Goal: Task Accomplishment & Management: Manage account settings

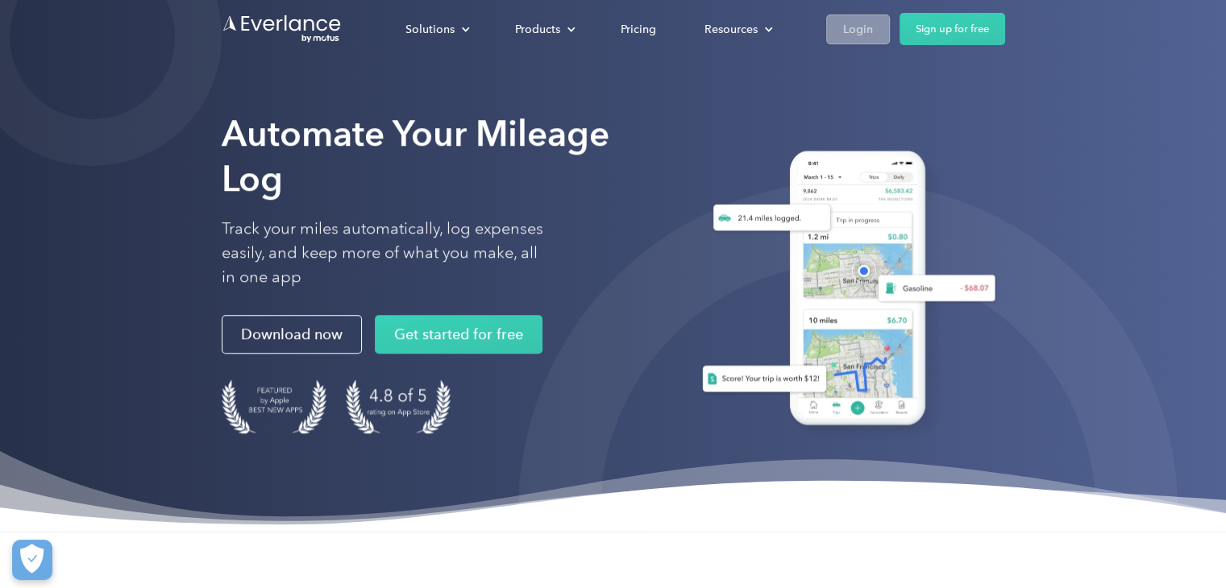
click at [845, 32] on div "Login" at bounding box center [858, 29] width 30 height 20
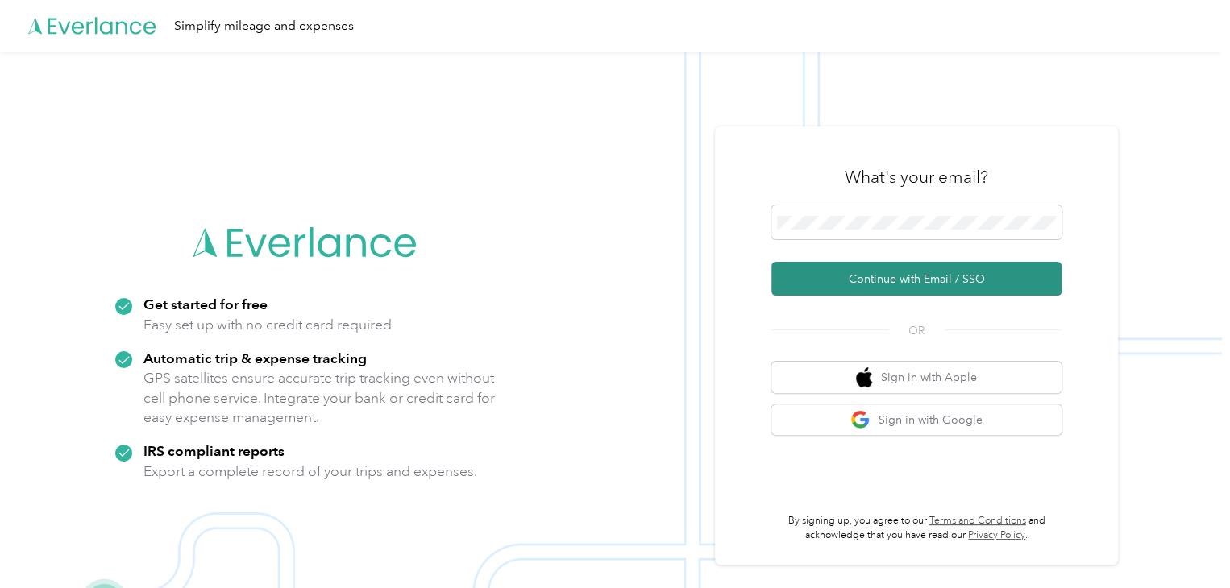
click at [968, 273] on button "Continue with Email / SSO" at bounding box center [916, 279] width 290 height 34
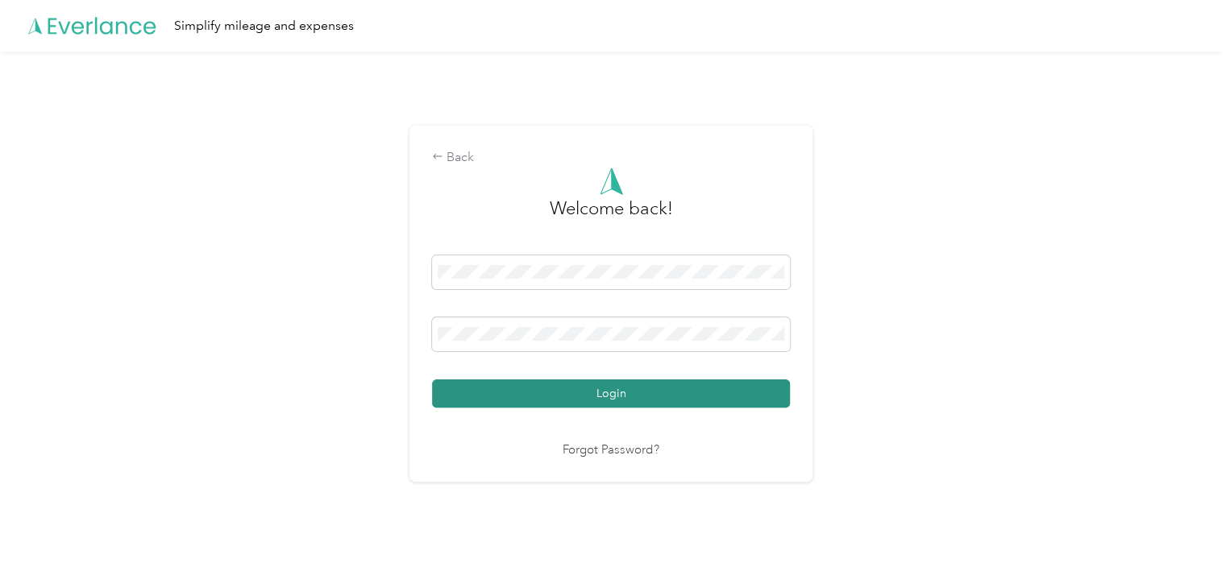
click at [643, 399] on button "Login" at bounding box center [611, 394] width 358 height 28
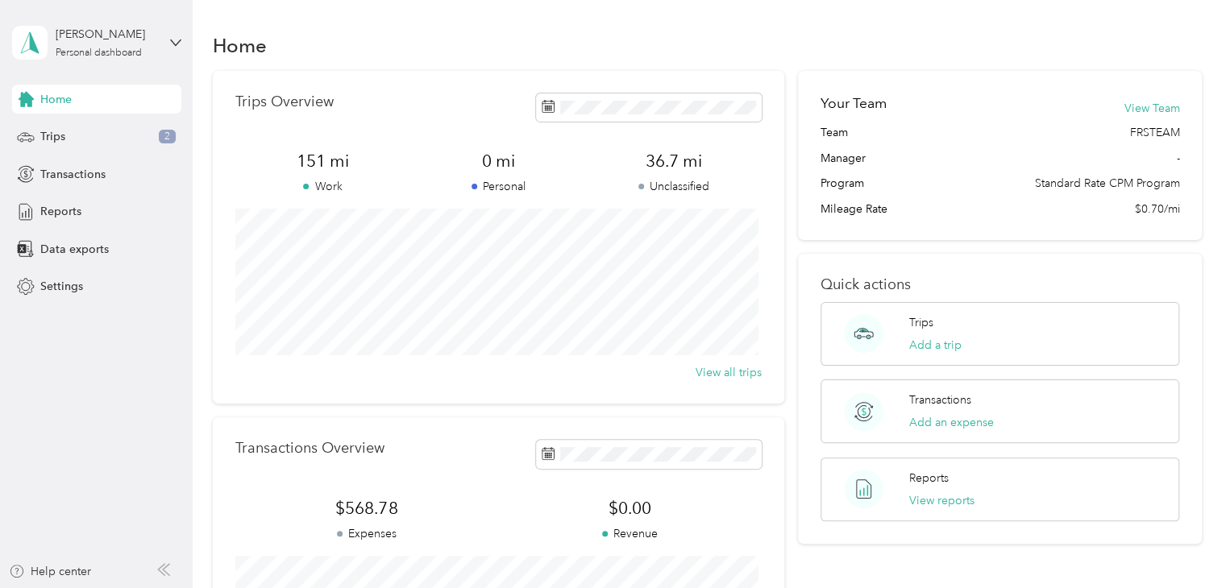
scroll to position [81, 0]
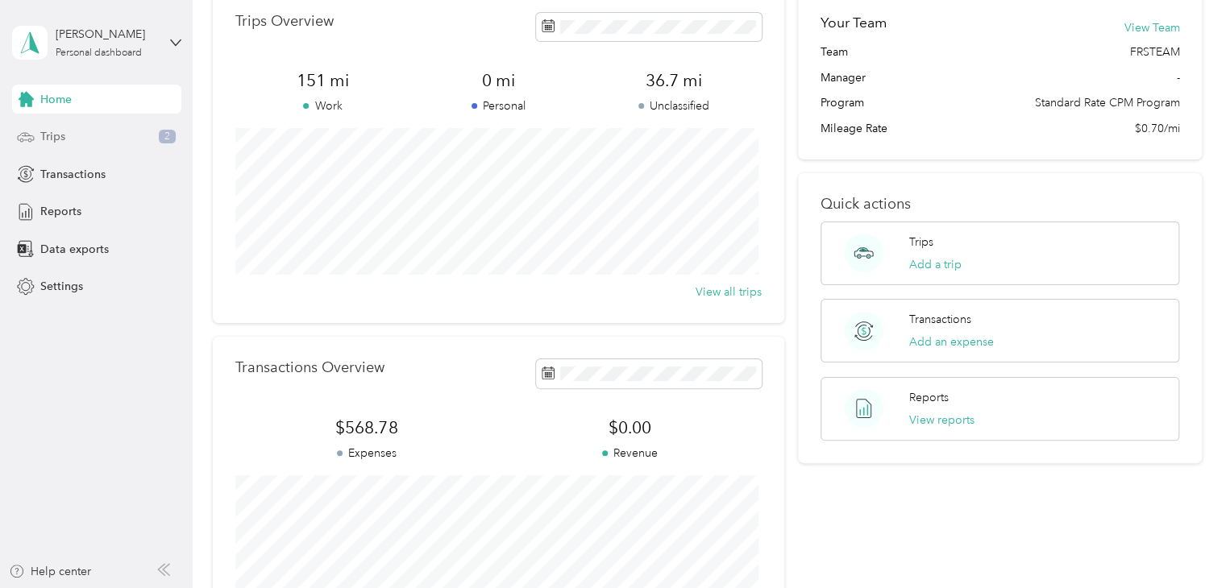
click at [77, 144] on div "Trips 2" at bounding box center [96, 137] width 169 height 29
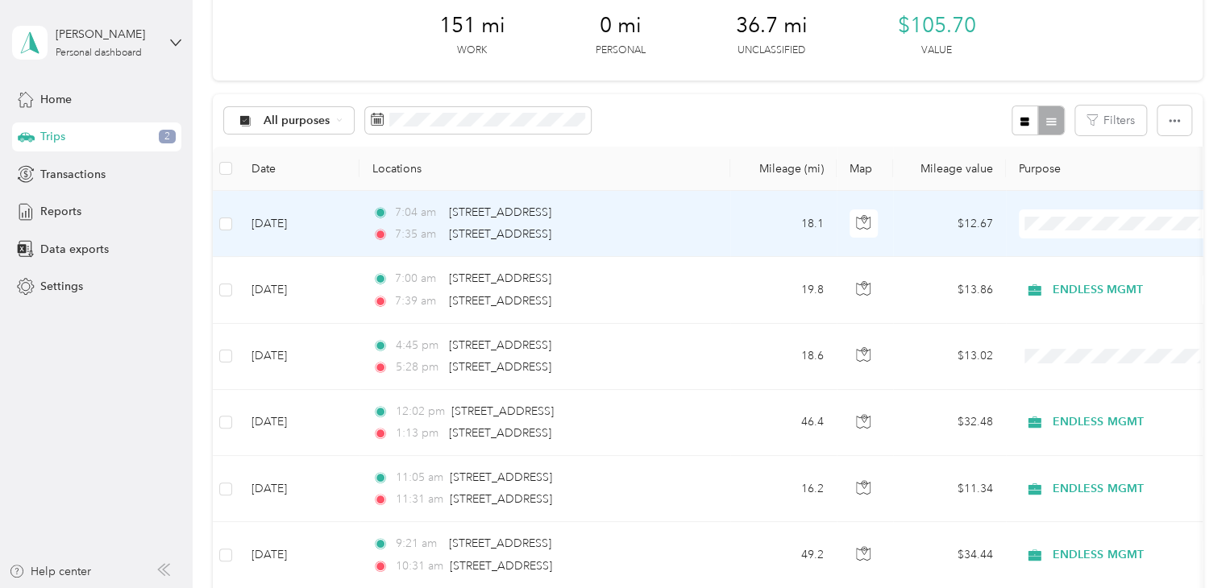
click at [759, 231] on td "18.1" at bounding box center [783, 224] width 106 height 66
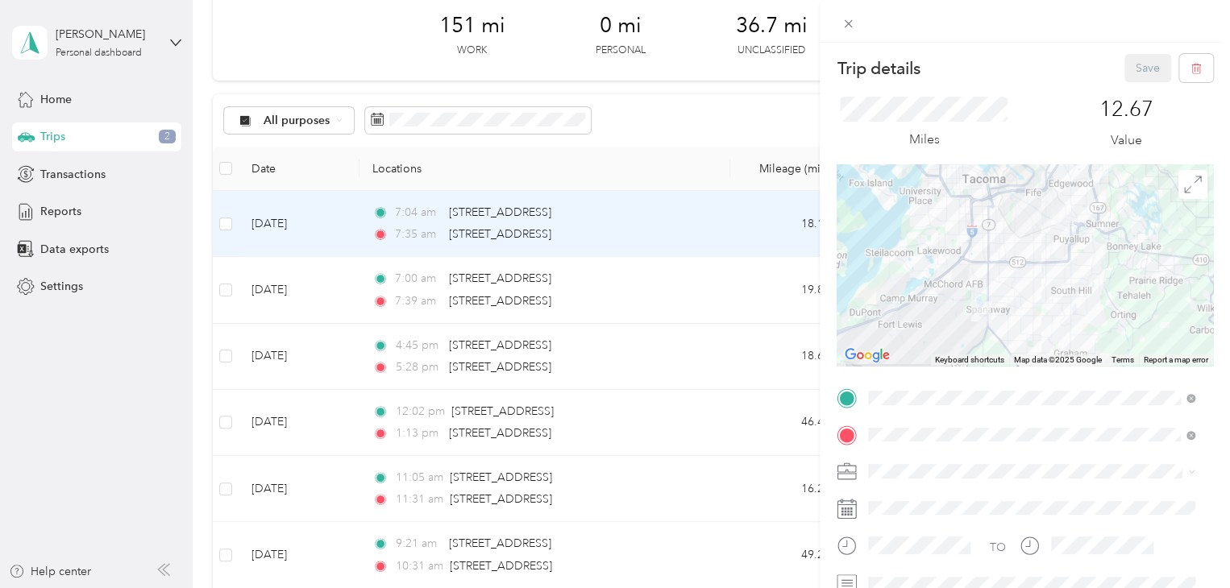
click at [1139, 75] on div "Save" at bounding box center [1169, 68] width 89 height 28
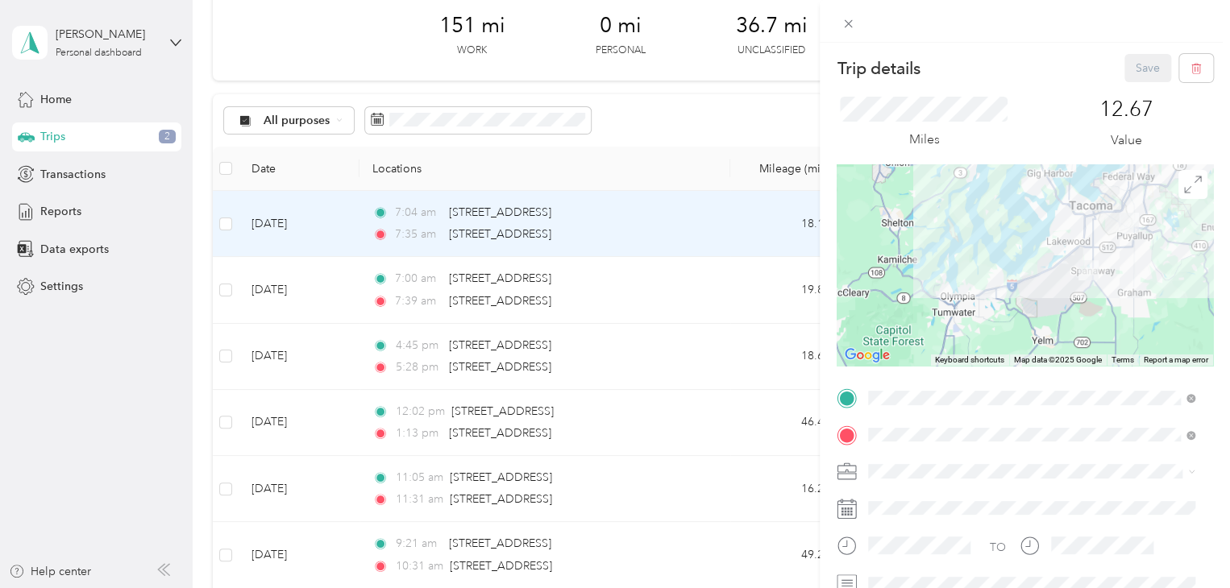
click at [1146, 68] on div "Save" at bounding box center [1169, 68] width 89 height 28
click at [850, 19] on icon at bounding box center [849, 24] width 14 height 14
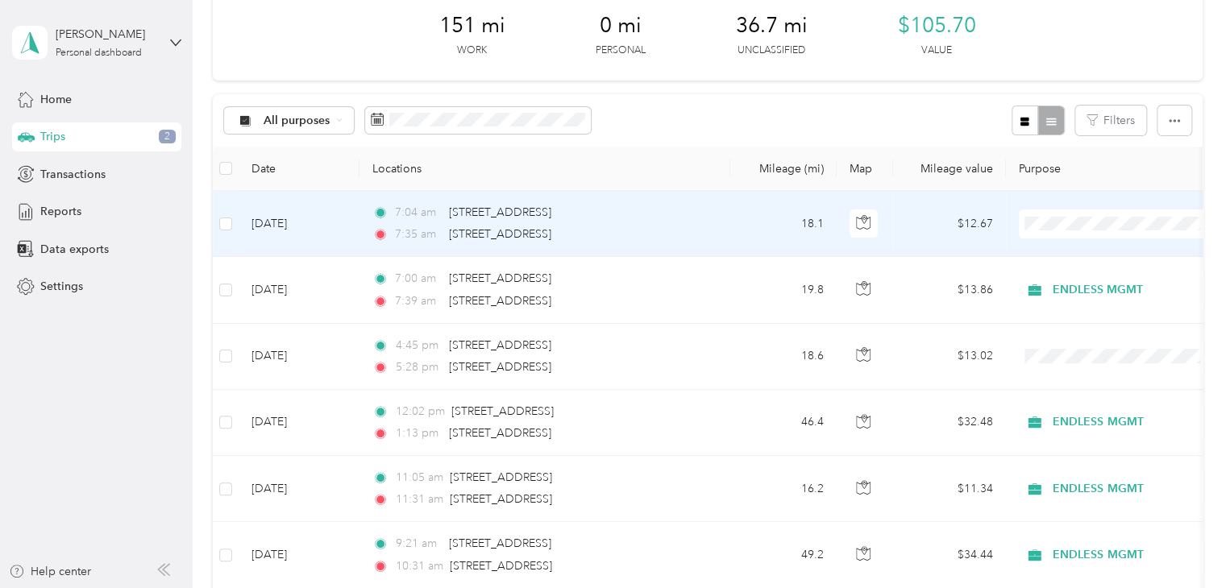
click at [285, 225] on td "Sep 2, 2025" at bounding box center [299, 224] width 121 height 66
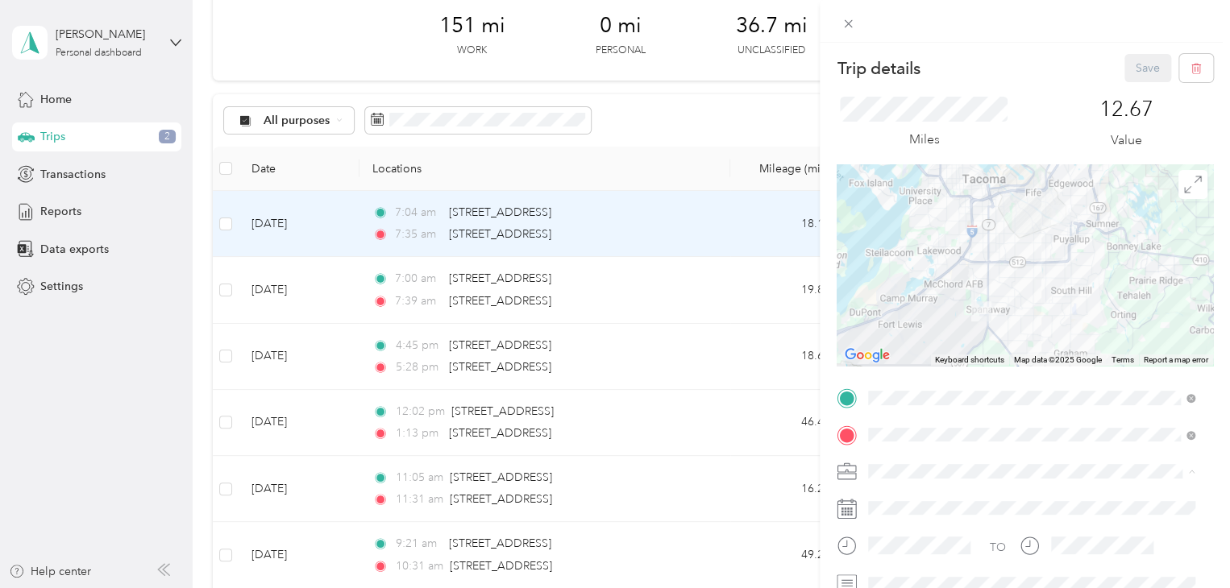
click at [1037, 492] on div "ENDLESS MGMT" at bounding box center [1031, 500] width 315 height 17
click at [1132, 73] on button "Save" at bounding box center [1148, 68] width 47 height 28
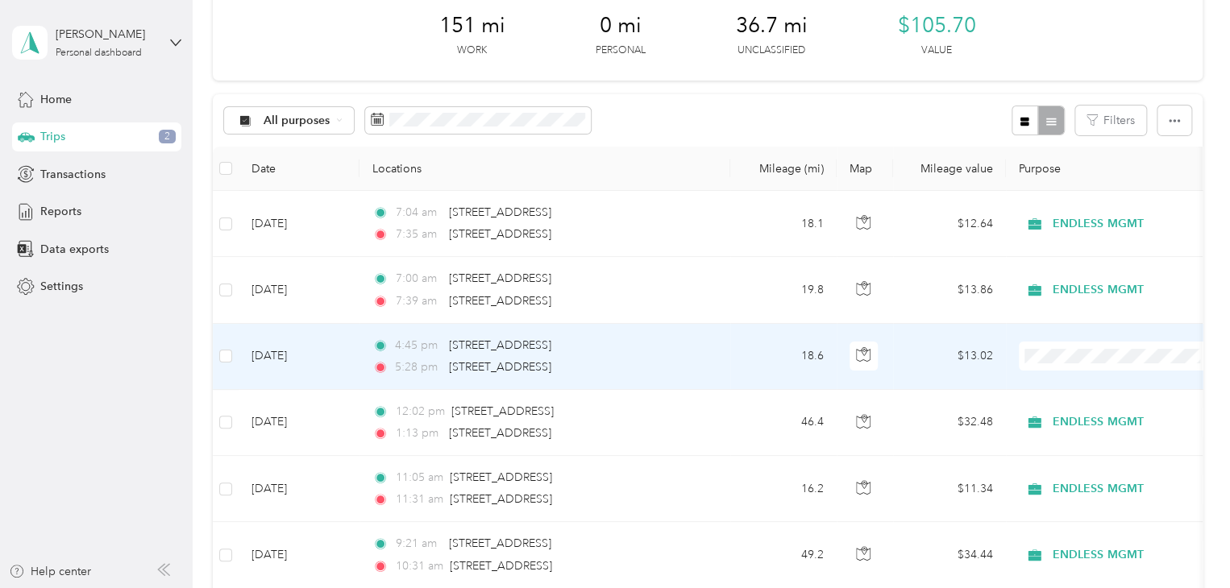
click at [708, 372] on div "5:28 pm 806 174th St S, Spanaway, WA" at bounding box center [541, 368] width 339 height 18
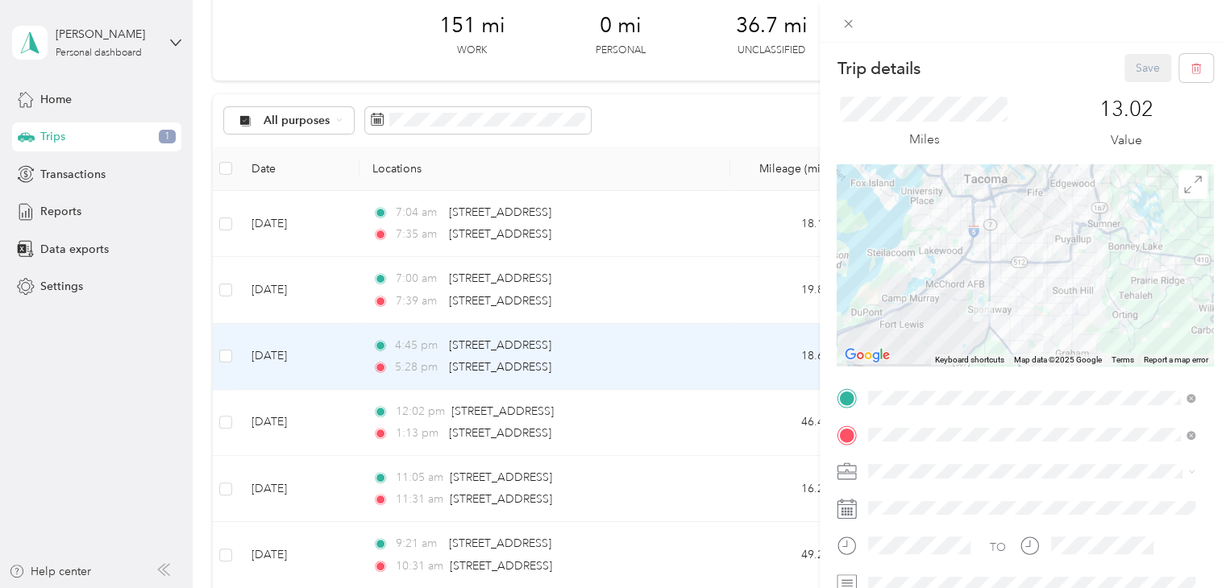
click at [954, 497] on span "ENDLESS MGMT" at bounding box center [917, 499] width 87 height 14
click at [1146, 60] on button "Save" at bounding box center [1148, 68] width 47 height 28
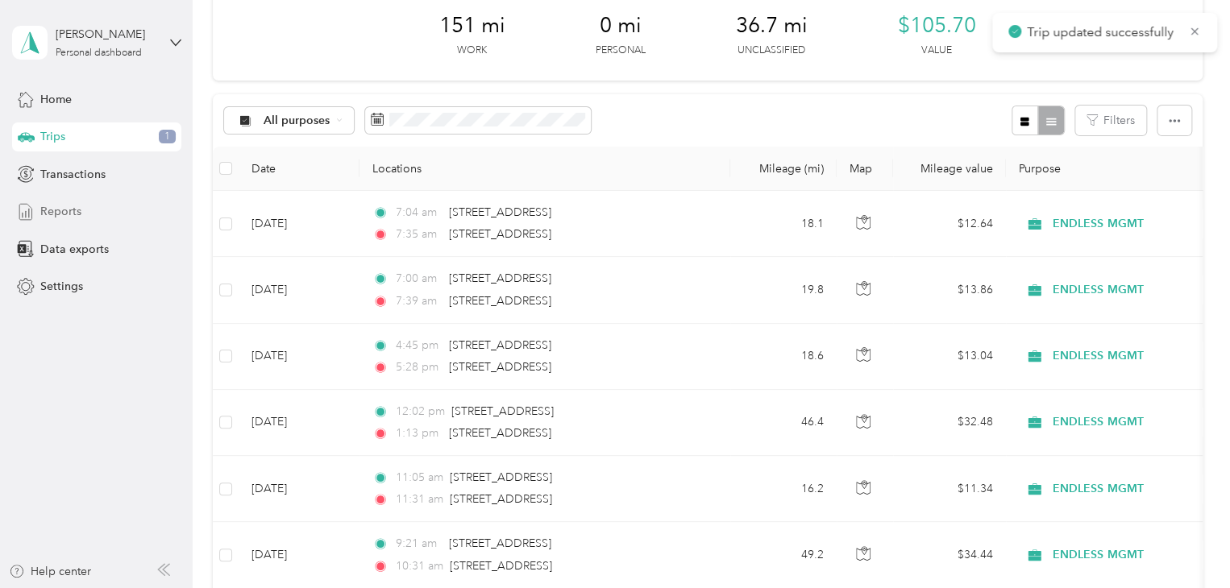
click at [58, 206] on span "Reports" at bounding box center [60, 211] width 41 height 17
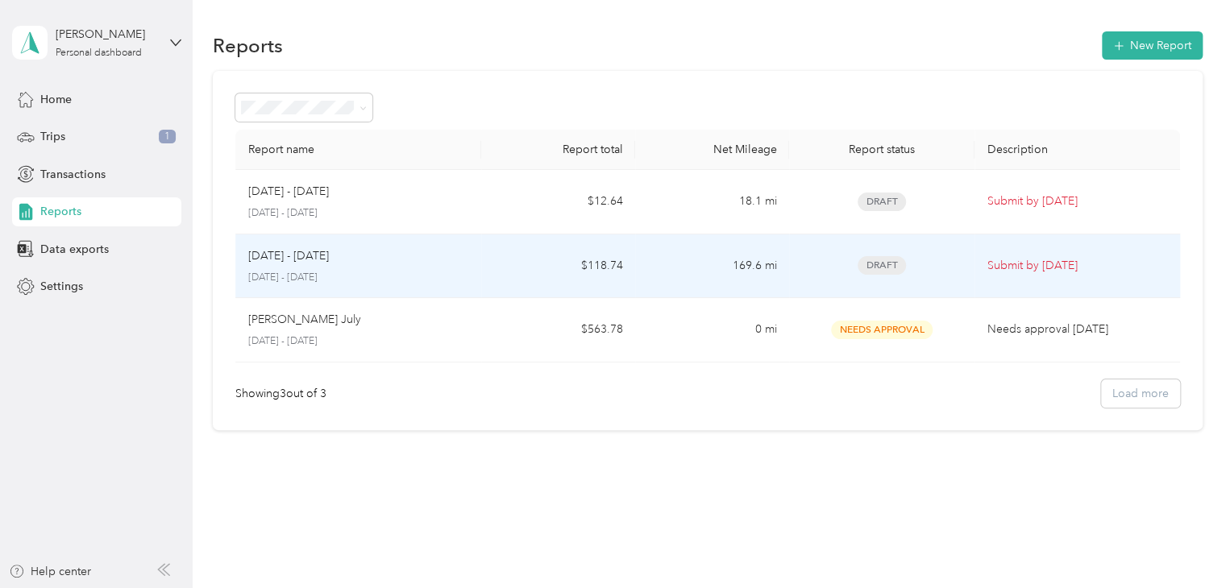
click at [483, 268] on td "$118.74" at bounding box center [558, 267] width 154 height 64
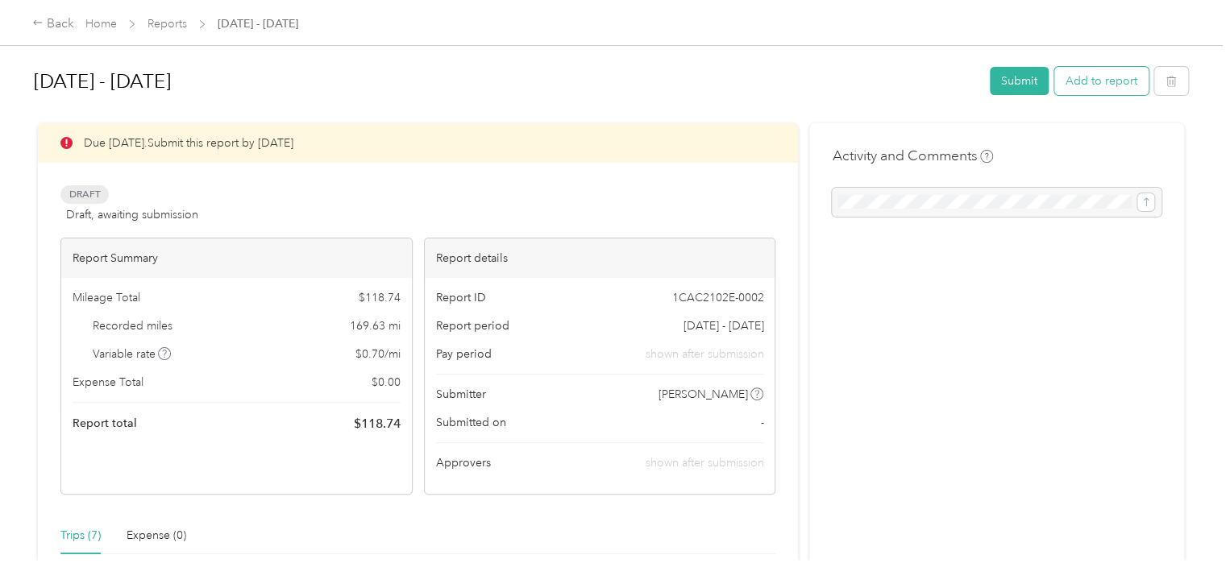
click at [1083, 89] on button "Add to report" at bounding box center [1101, 81] width 94 height 28
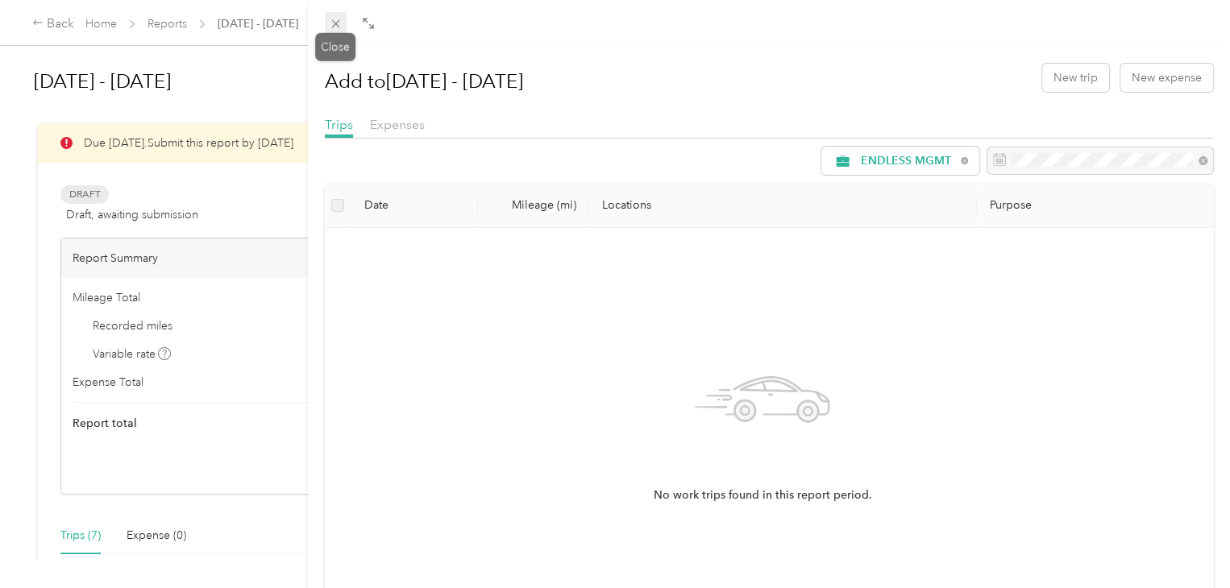
click at [325, 23] on span at bounding box center [336, 23] width 23 height 23
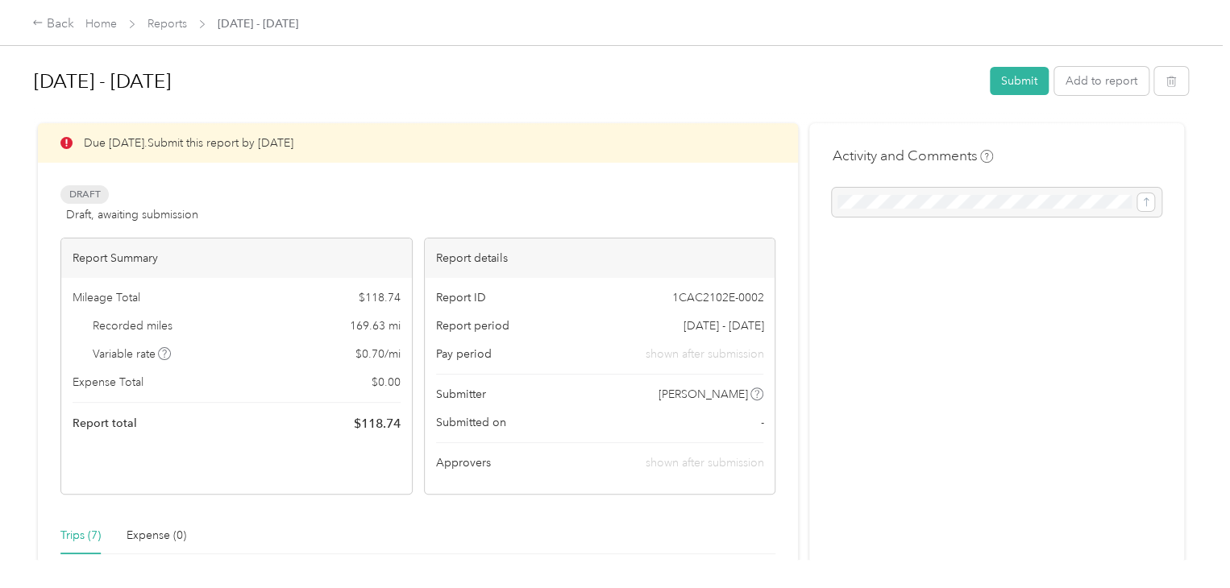
click at [25, 27] on div "Back Home Reports Aug 1 - 31, 2025" at bounding box center [615, 22] width 1230 height 45
click at [40, 22] on icon at bounding box center [37, 22] width 11 height 11
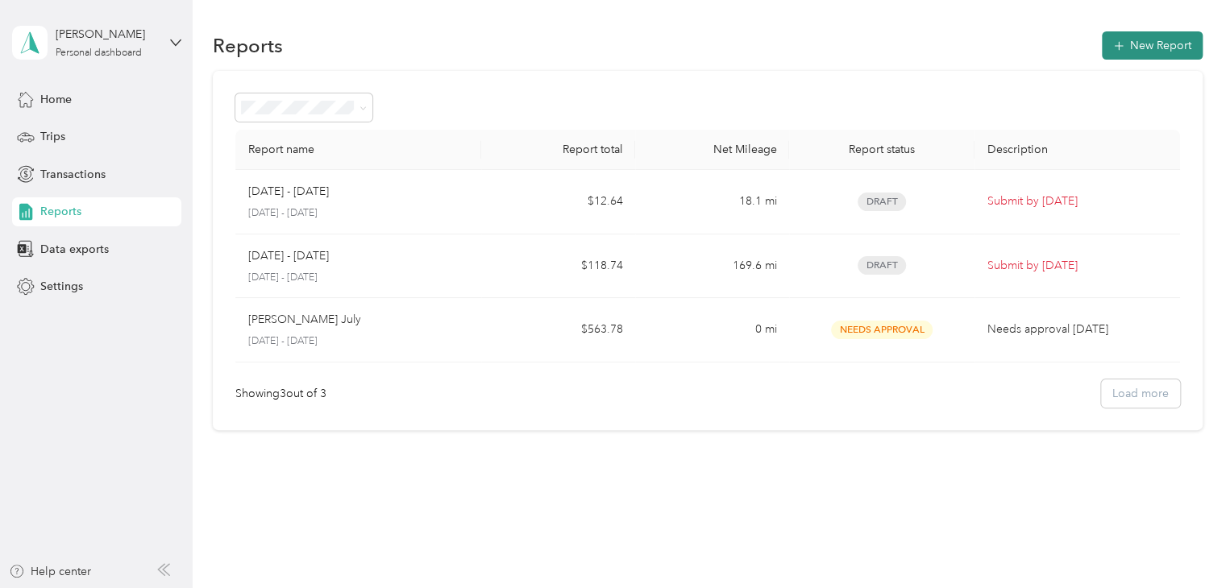
click at [1135, 44] on button "New Report" at bounding box center [1152, 45] width 101 height 28
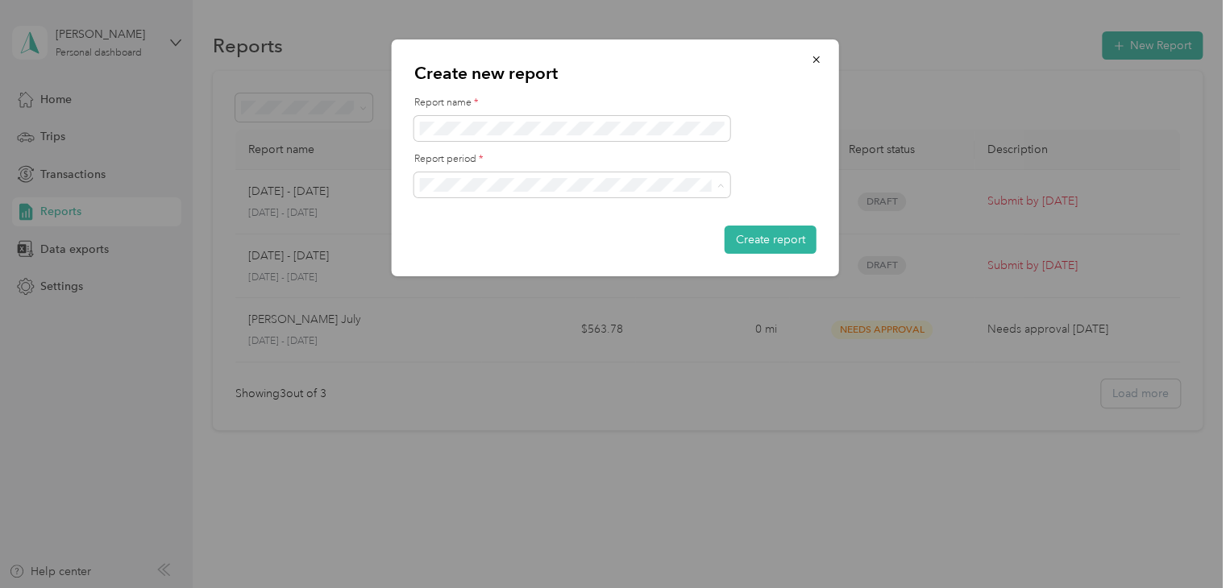
click at [589, 234] on div "Aug 1 - 31, 2025" at bounding box center [571, 241] width 293 height 17
click at [740, 241] on button "Create report" at bounding box center [771, 240] width 92 height 28
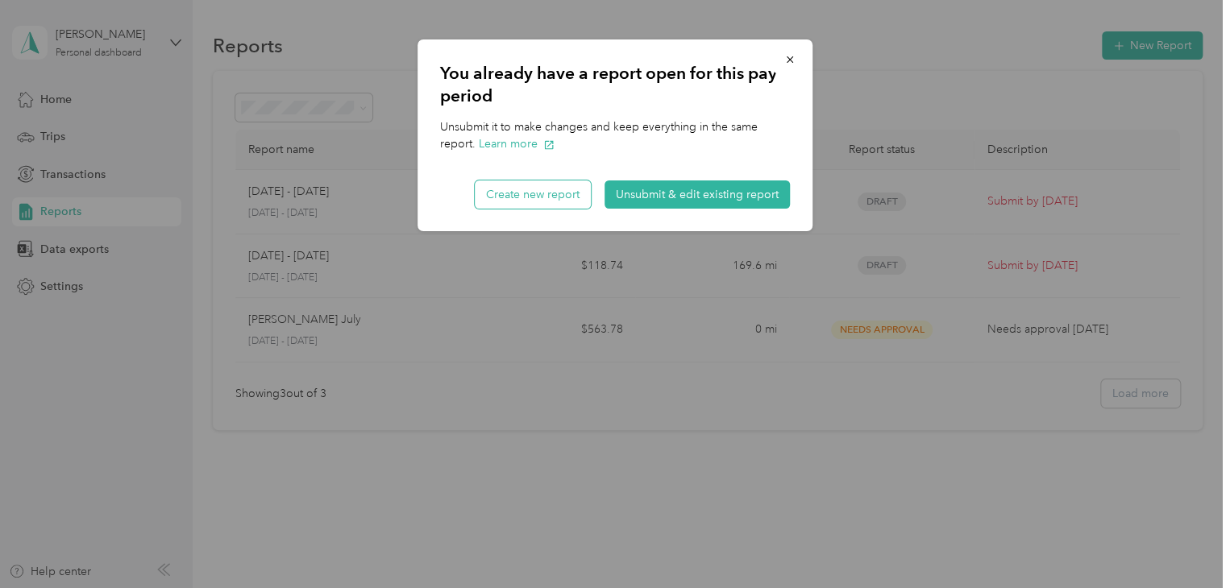
click at [555, 198] on button "Create new report" at bounding box center [533, 195] width 116 height 28
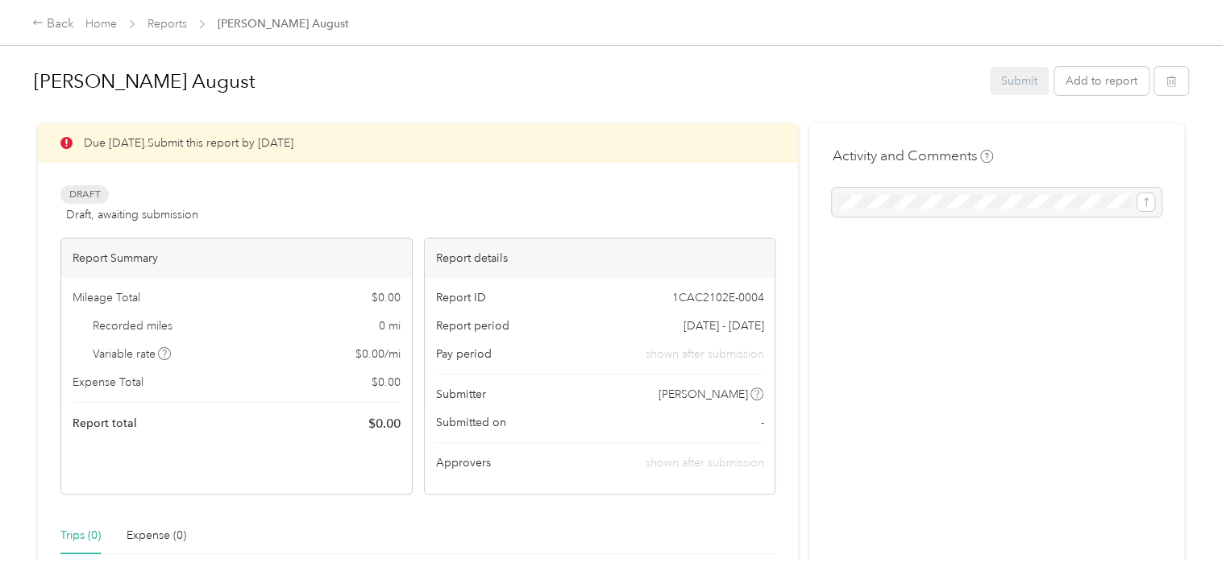
scroll to position [401, 0]
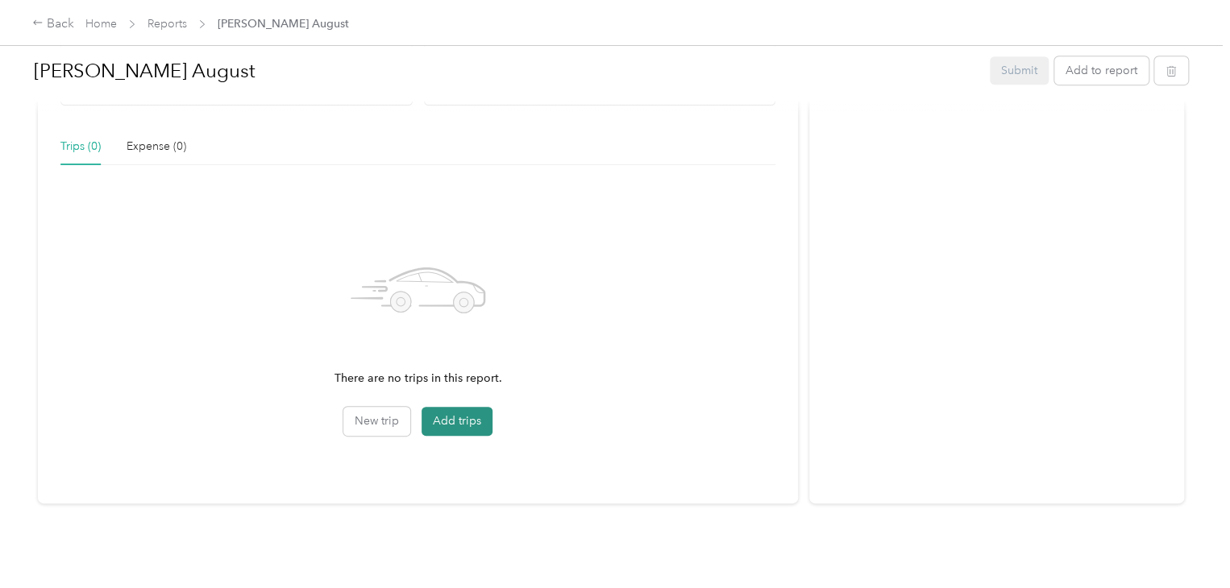
click at [469, 411] on button "Add trips" at bounding box center [457, 421] width 71 height 29
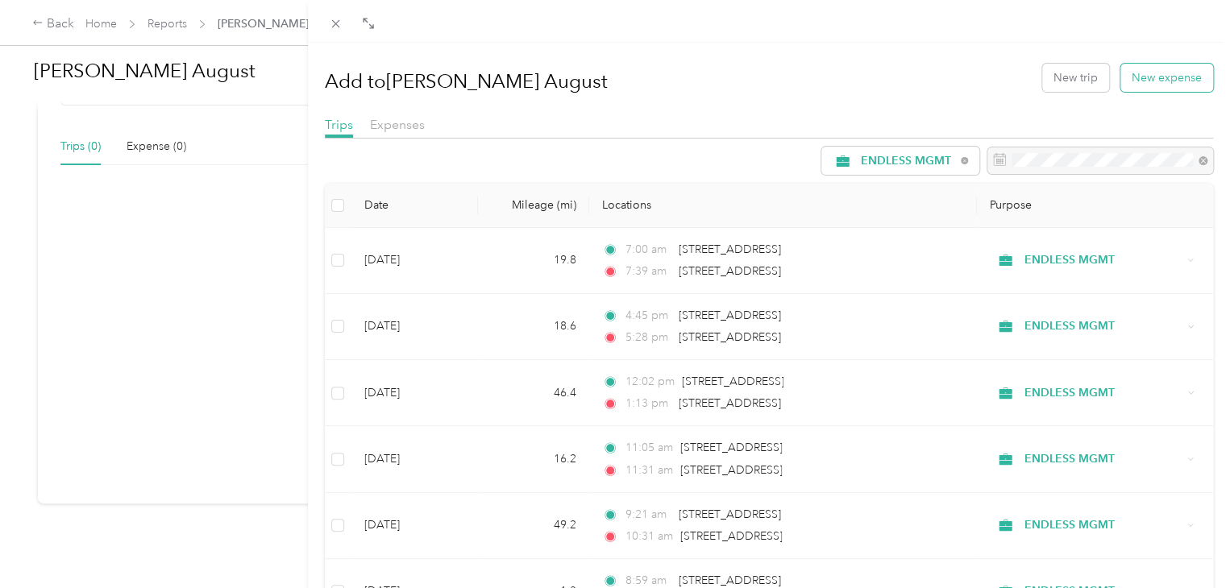
click at [1188, 87] on button "New expense" at bounding box center [1167, 78] width 93 height 28
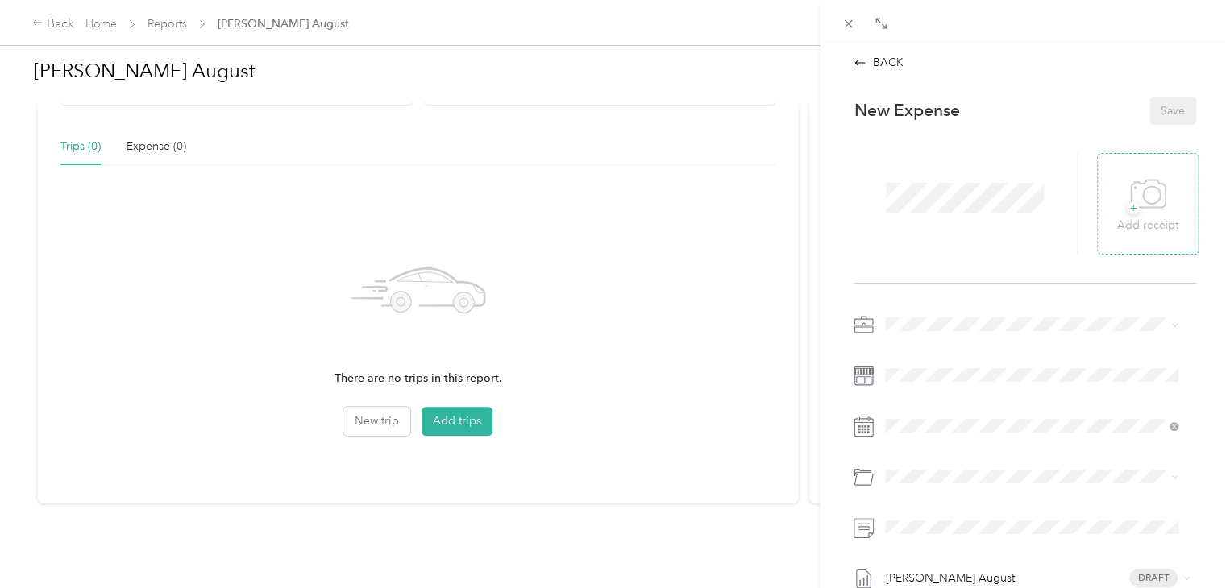
click at [1137, 206] on icon at bounding box center [1148, 195] width 36 height 44
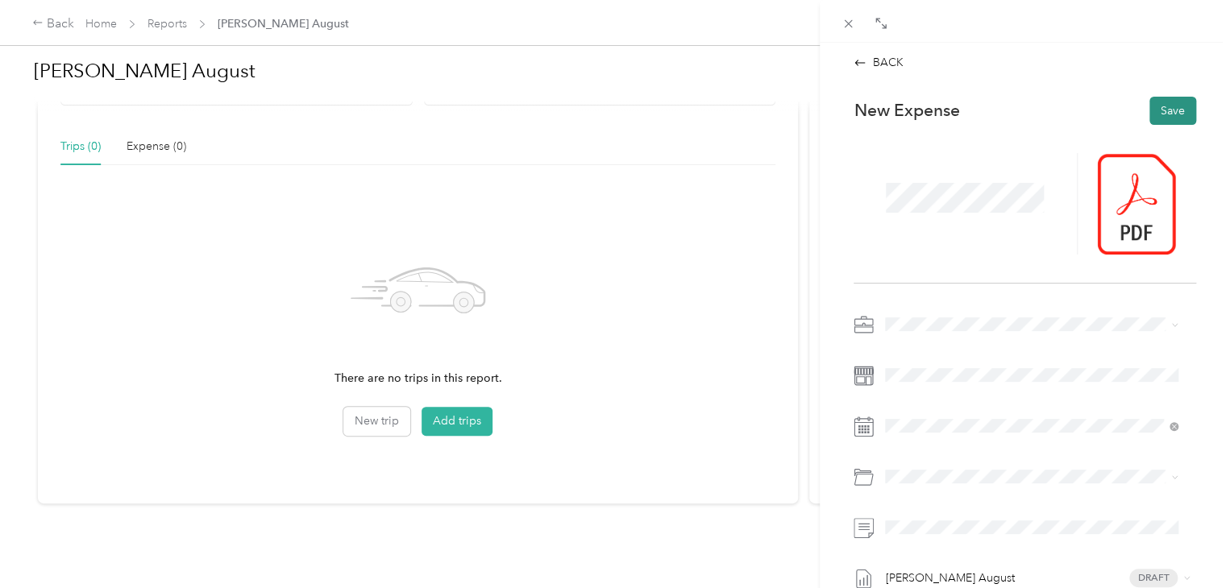
click at [1172, 111] on button "Save" at bounding box center [1173, 111] width 47 height 28
click at [1164, 104] on button "Save" at bounding box center [1173, 111] width 47 height 28
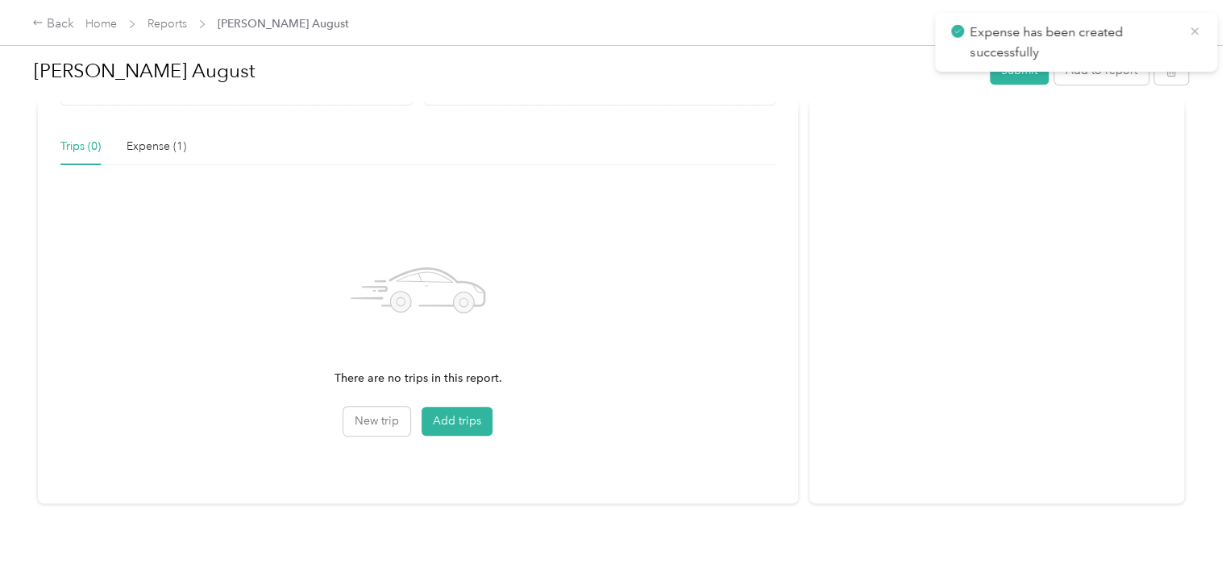
click at [1194, 34] on icon at bounding box center [1194, 31] width 13 height 15
click at [48, 23] on div "Back" at bounding box center [53, 24] width 42 height 19
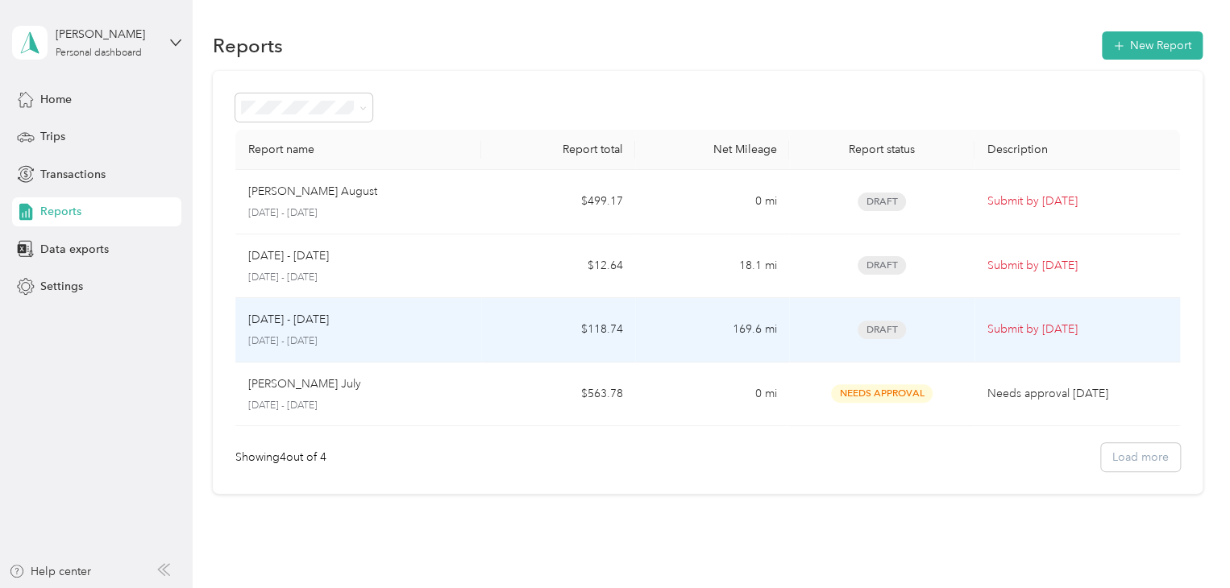
click at [671, 339] on td "169.6 mi" at bounding box center [712, 330] width 154 height 64
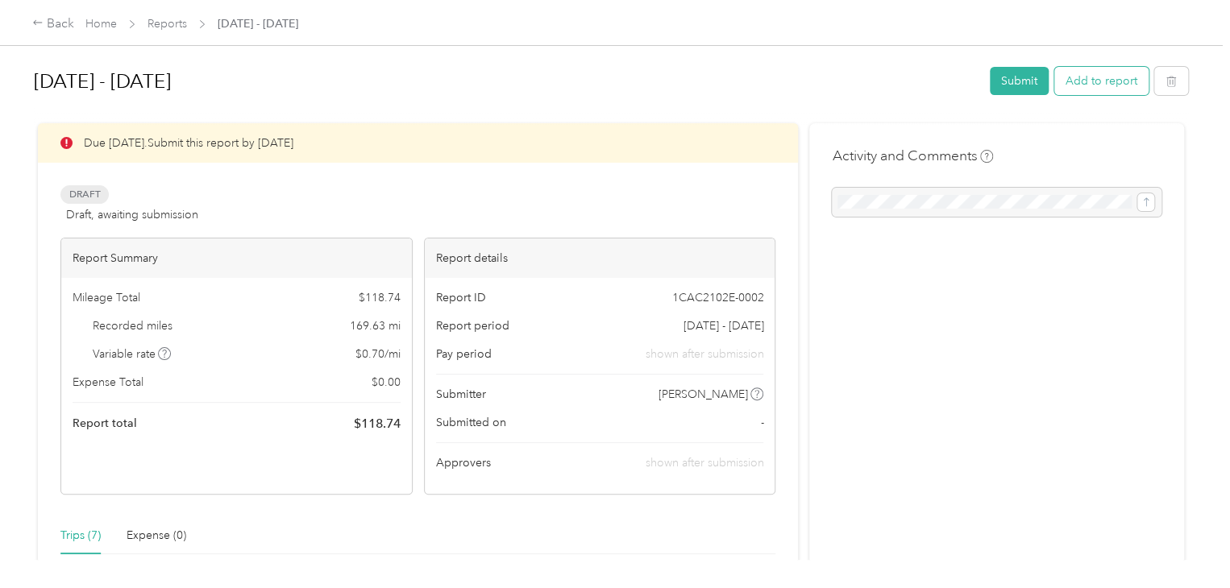
click at [1112, 76] on button "Add to report" at bounding box center [1101, 81] width 94 height 28
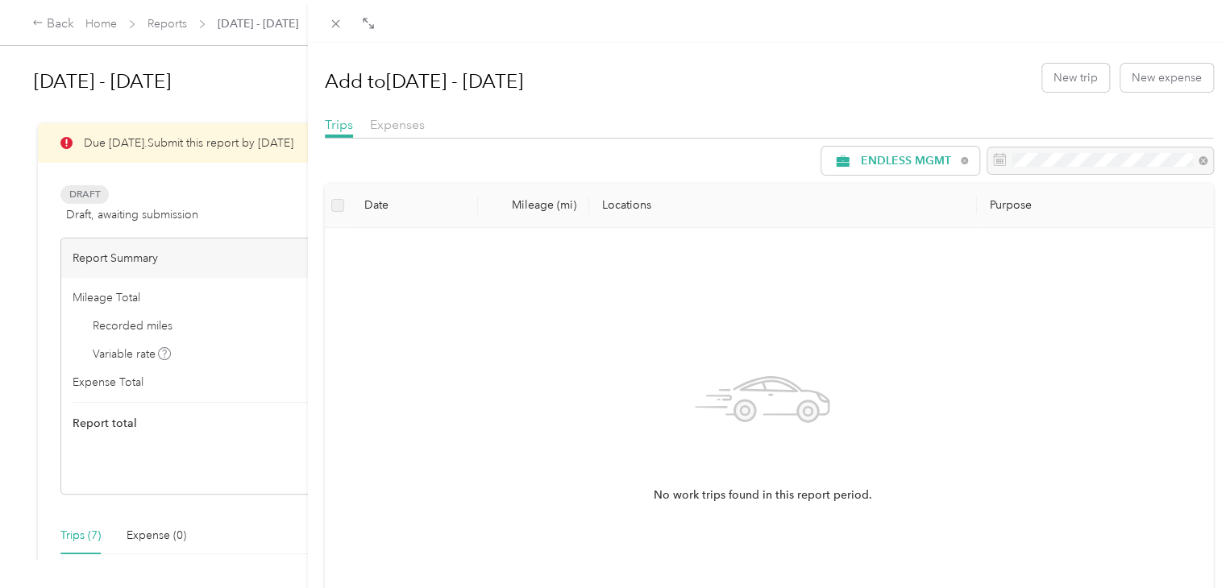
click at [412, 149] on div "ENDLESS MGMT" at bounding box center [769, 161] width 889 height 28
click at [404, 139] on div at bounding box center [769, 143] width 889 height 9
click at [405, 126] on span "Expenses" at bounding box center [397, 124] width 55 height 15
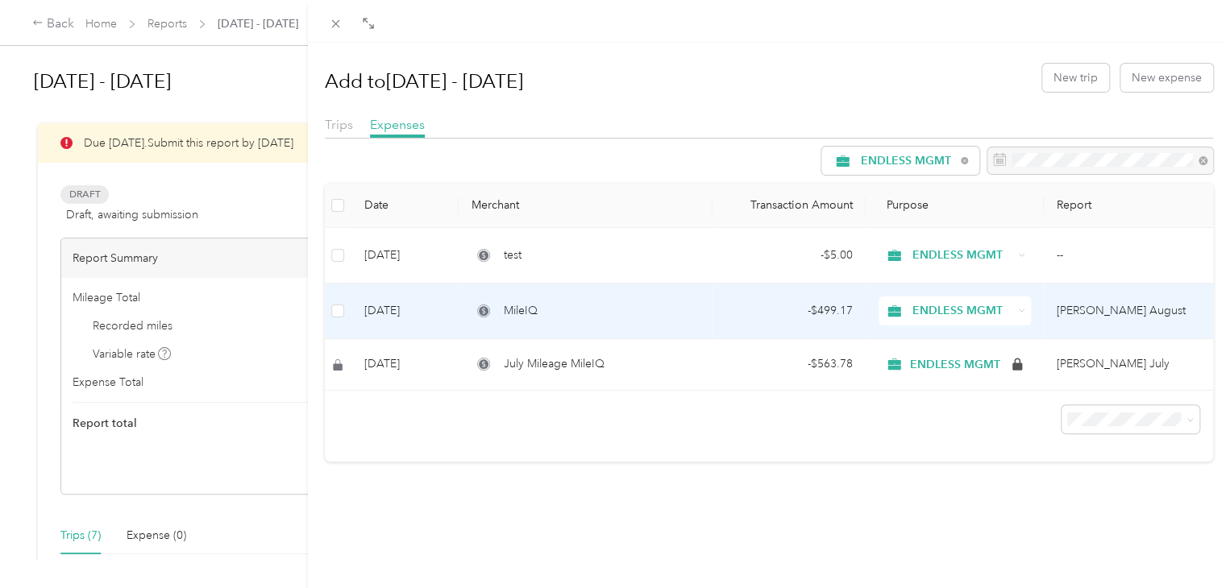
click at [378, 301] on td "Aug 1, 2025" at bounding box center [404, 312] width 107 height 56
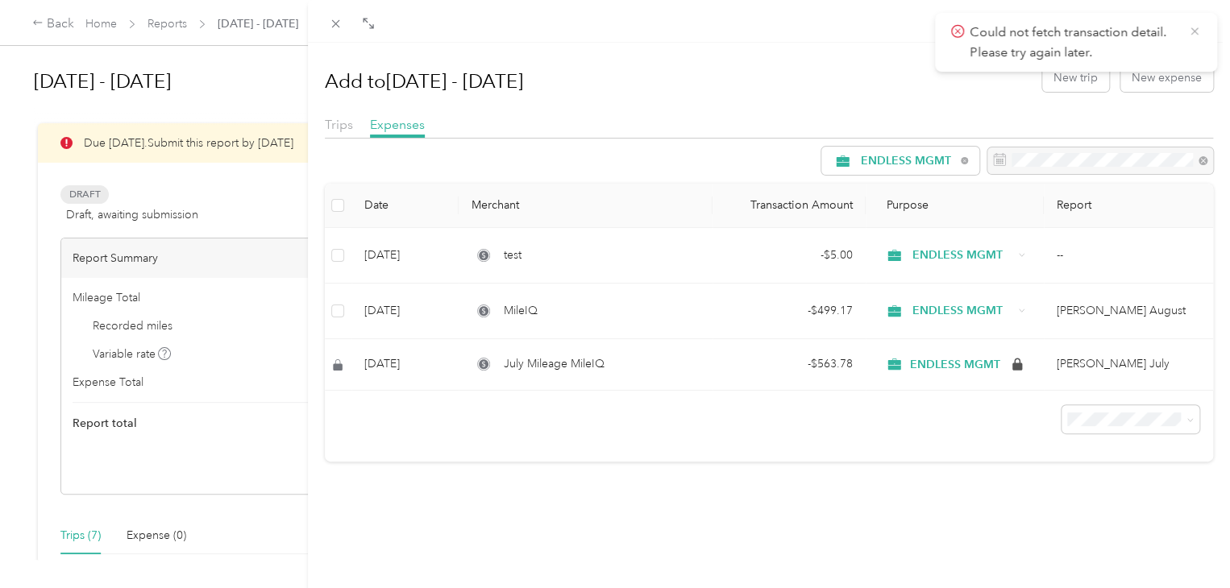
click at [1196, 27] on icon at bounding box center [1194, 31] width 13 height 15
click at [334, 24] on icon at bounding box center [336, 24] width 14 height 14
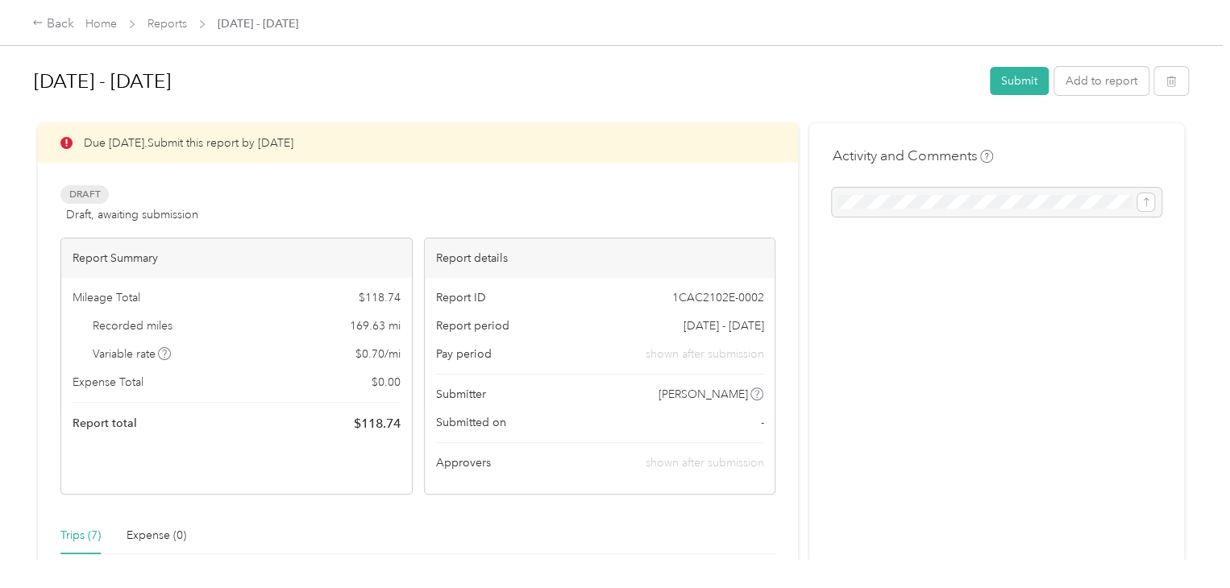
click at [518, 203] on div "Draft Draft, awaiting submission View activity & comments" at bounding box center [417, 204] width 715 height 39
click at [1013, 77] on button "Submit" at bounding box center [1019, 81] width 59 height 28
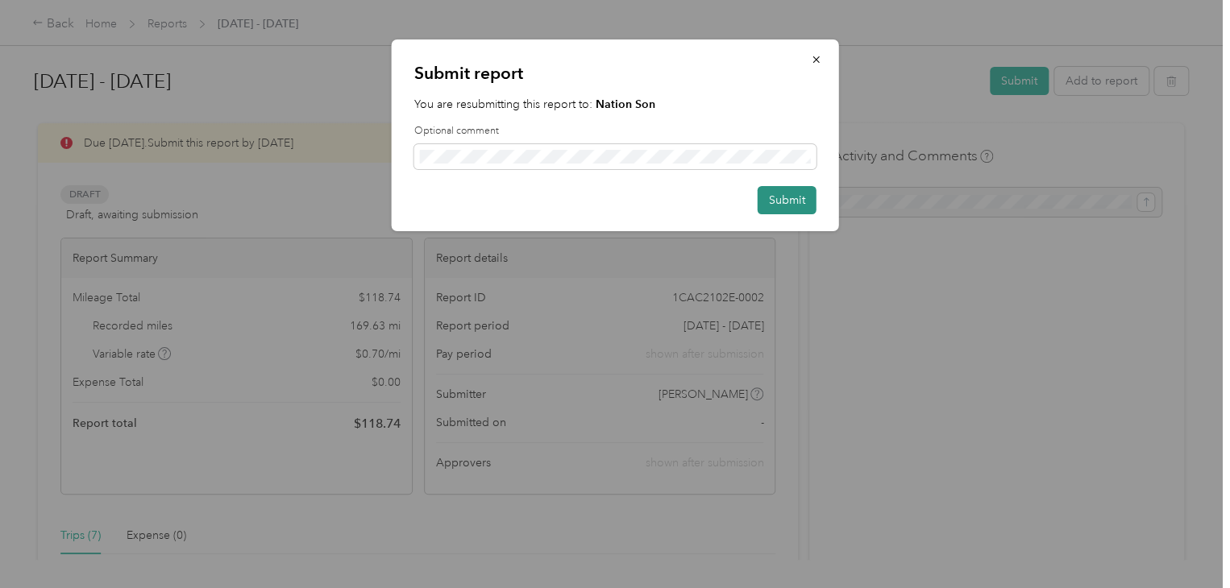
click at [789, 198] on button "Submit" at bounding box center [787, 200] width 59 height 28
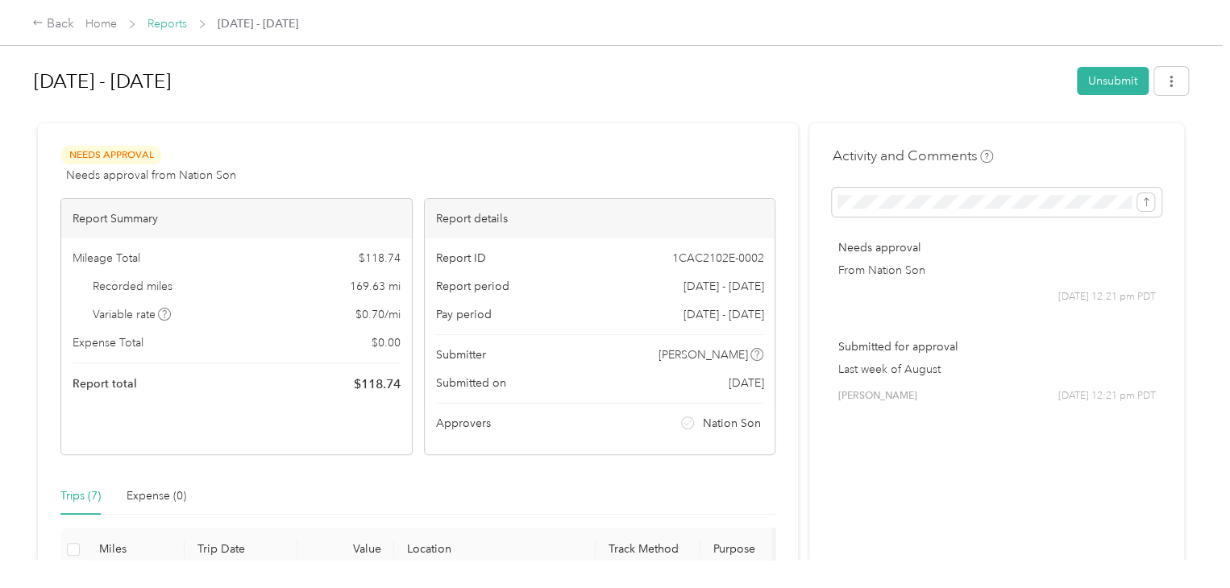
click at [179, 27] on link "Reports" at bounding box center [168, 24] width 40 height 14
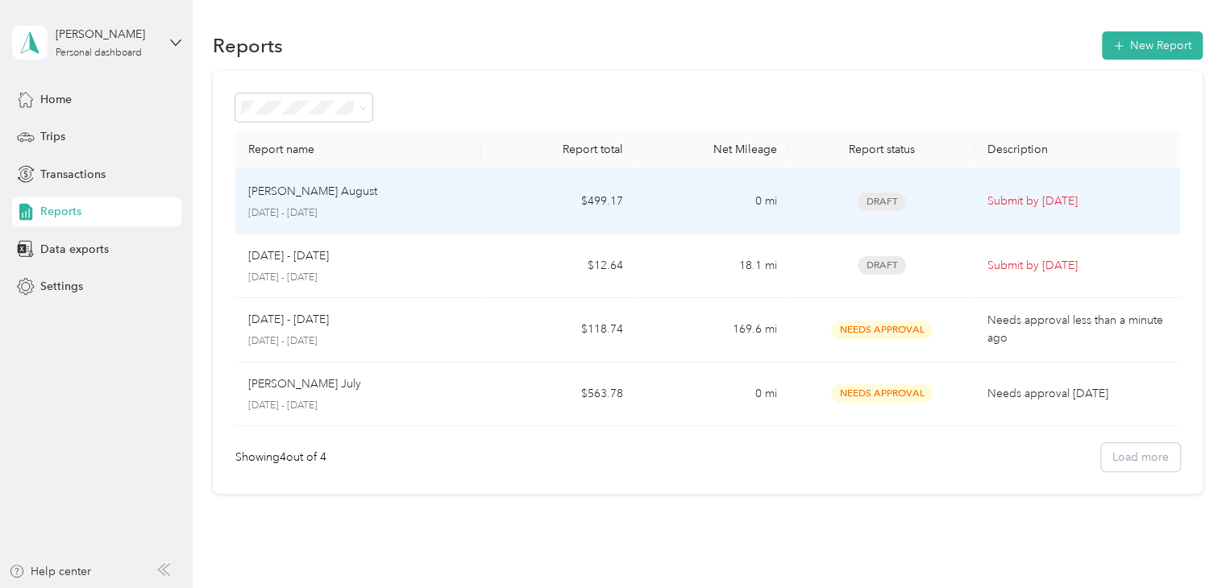
click at [378, 224] on td "Resop August August 1 - 31, 2025" at bounding box center [358, 202] width 247 height 64
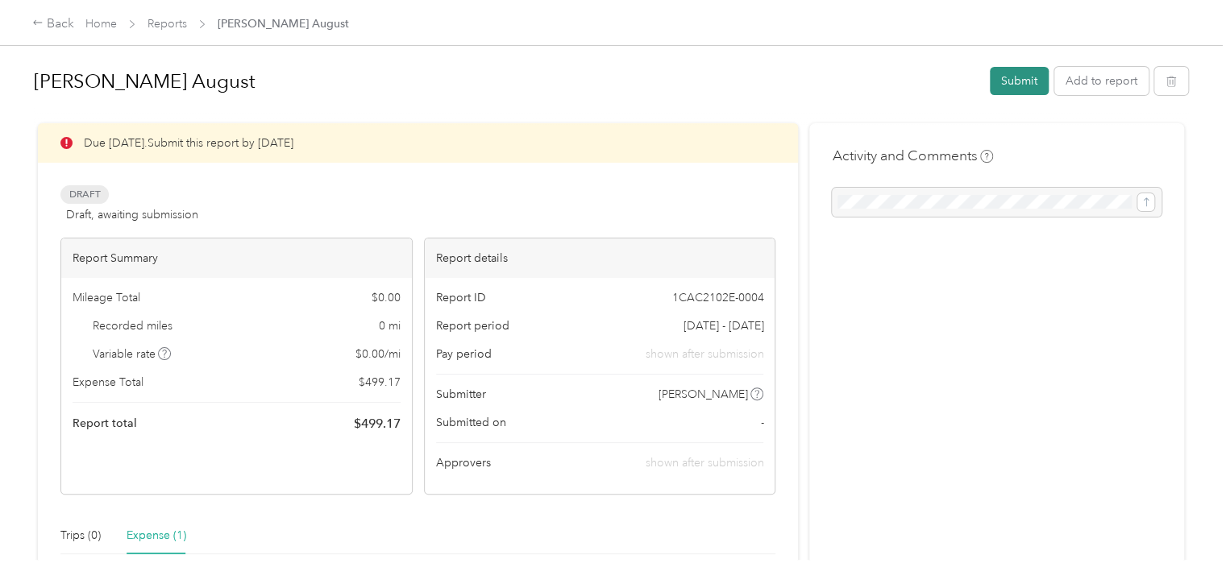
click at [1009, 85] on button "Submit" at bounding box center [1019, 81] width 59 height 28
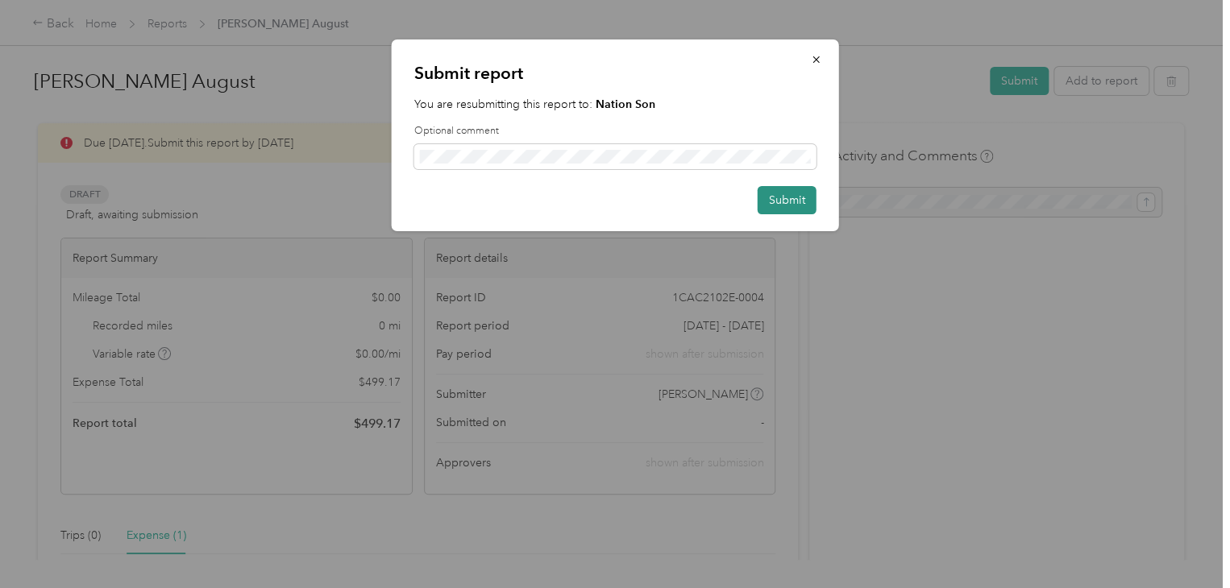
click at [793, 200] on button "Submit" at bounding box center [787, 200] width 59 height 28
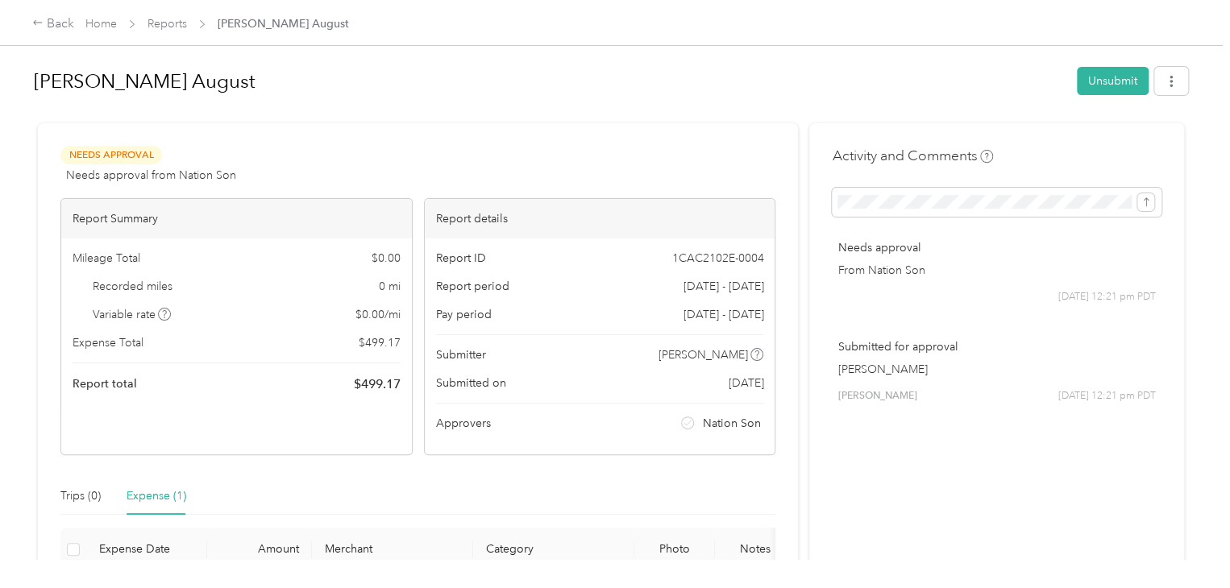
click at [114, 31] on span "Home" at bounding box center [100, 23] width 31 height 17
click at [104, 18] on link "Home" at bounding box center [100, 24] width 31 height 14
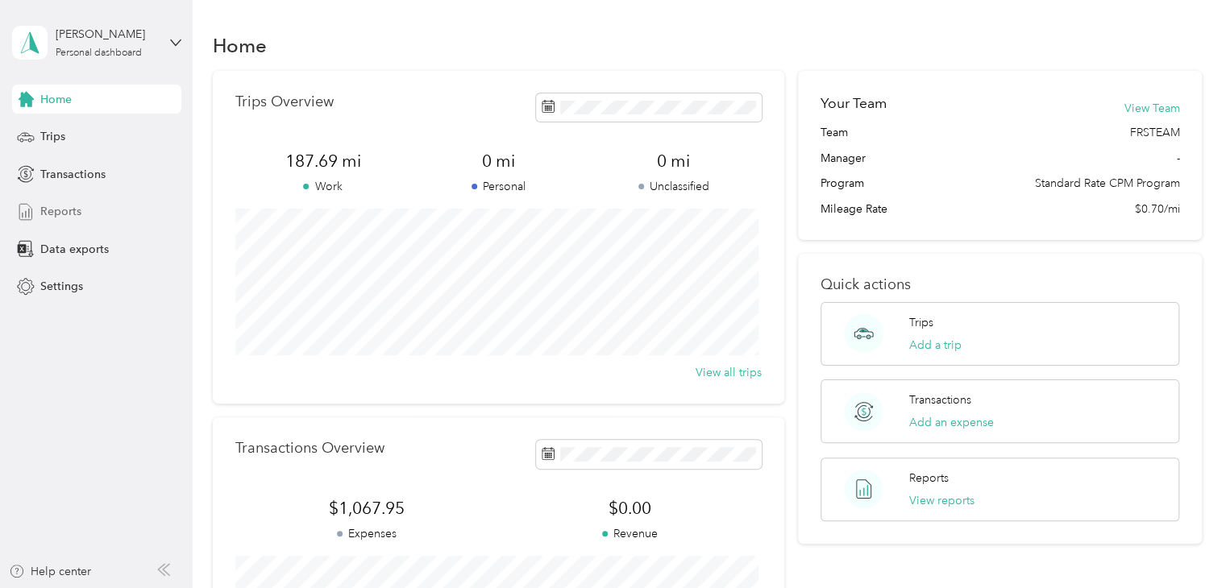
click at [60, 204] on span "Reports" at bounding box center [60, 211] width 41 height 17
